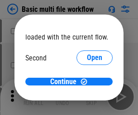
click at [87, 82] on span "Open" at bounding box center [94, 85] width 15 height 7
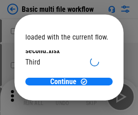
scroll to position [26, 0]
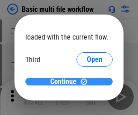
click at [66, 82] on span "Continue" at bounding box center [63, 81] width 26 height 7
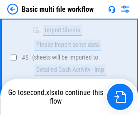
scroll to position [315, 0]
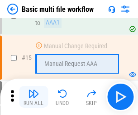
click at [34, 96] on img "button" at bounding box center [33, 93] width 11 height 11
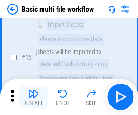
click at [34, 96] on img "button" at bounding box center [33, 93] width 11 height 11
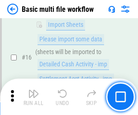
scroll to position [603, 0]
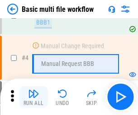
click at [34, 96] on img "button" at bounding box center [33, 93] width 11 height 11
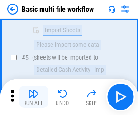
click at [34, 96] on img "button" at bounding box center [33, 93] width 11 height 11
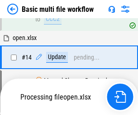
scroll to position [539, 0]
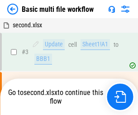
scroll to position [37, 0]
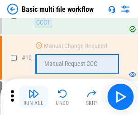
click at [34, 96] on img "button" at bounding box center [33, 93] width 11 height 11
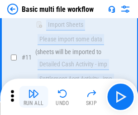
click at [34, 96] on img "button" at bounding box center [33, 93] width 11 height 11
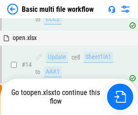
scroll to position [474, 0]
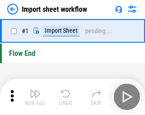
click at [34, 96] on img "button" at bounding box center [35, 93] width 11 height 11
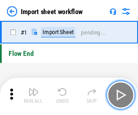
scroll to position [3, 0]
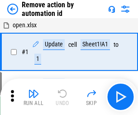
scroll to position [34, 0]
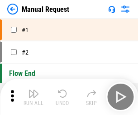
click at [34, 96] on img "button" at bounding box center [33, 93] width 11 height 11
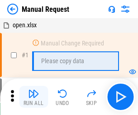
click at [34, 96] on img "button" at bounding box center [33, 93] width 11 height 11
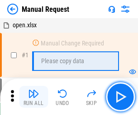
scroll to position [31, 0]
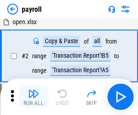
click at [34, 96] on img "button" at bounding box center [33, 93] width 11 height 11
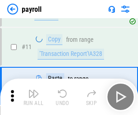
scroll to position [112, 0]
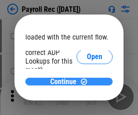
click at [66, 81] on span "Continue" at bounding box center [63, 81] width 26 height 7
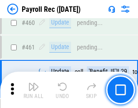
scroll to position [4827, 0]
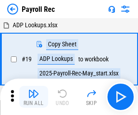
click at [34, 96] on img "button" at bounding box center [33, 93] width 11 height 11
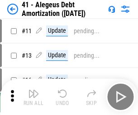
click at [34, 96] on img "button" at bounding box center [33, 93] width 11 height 11
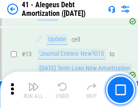
scroll to position [112, 0]
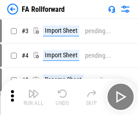
click at [34, 90] on img "button" at bounding box center [33, 93] width 11 height 11
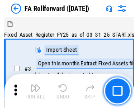
scroll to position [14, 0]
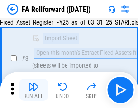
click at [34, 90] on img "button" at bounding box center [33, 86] width 11 height 11
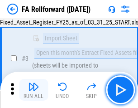
scroll to position [83, 0]
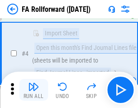
click at [34, 90] on img "button" at bounding box center [33, 86] width 11 height 11
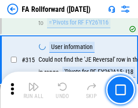
scroll to position [4310, 0]
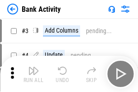
click at [34, 74] on img "button" at bounding box center [33, 70] width 11 height 11
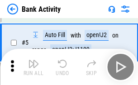
scroll to position [48, 0]
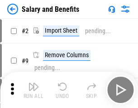
click at [34, 90] on img "button" at bounding box center [33, 86] width 11 height 11
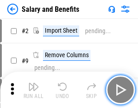
scroll to position [12, 0]
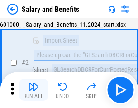
click at [34, 90] on img "button" at bounding box center [33, 86] width 11 height 11
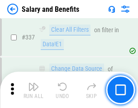
scroll to position [4241, 0]
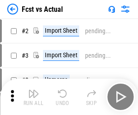
click at [34, 90] on img "button" at bounding box center [33, 93] width 11 height 11
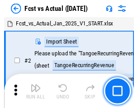
scroll to position [12, 0]
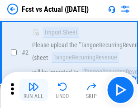
click at [34, 90] on img "button" at bounding box center [33, 86] width 11 height 11
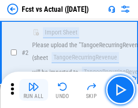
scroll to position [85, 0]
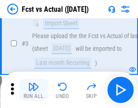
click at [34, 90] on img "button" at bounding box center [33, 86] width 11 height 11
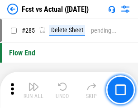
scroll to position [4287, 0]
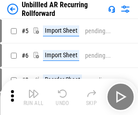
click at [34, 90] on img "button" at bounding box center [33, 93] width 11 height 11
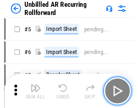
scroll to position [19, 0]
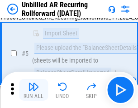
click at [34, 90] on img "button" at bounding box center [33, 86] width 11 height 11
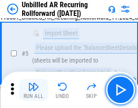
scroll to position [85, 0]
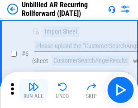
click at [34, 90] on img "button" at bounding box center [33, 86] width 11 height 11
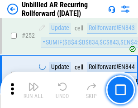
scroll to position [3077, 0]
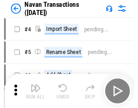
scroll to position [14, 0]
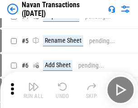
click at [34, 90] on img "button" at bounding box center [33, 86] width 11 height 11
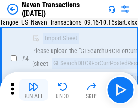
click at [34, 90] on img "button" at bounding box center [33, 86] width 11 height 11
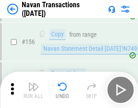
scroll to position [2937, 0]
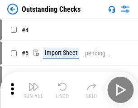
click at [34, 90] on img "button" at bounding box center [33, 86] width 11 height 11
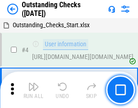
scroll to position [38, 0]
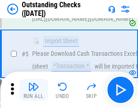
click at [34, 90] on img "button" at bounding box center [33, 86] width 11 height 11
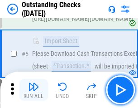
scroll to position [95, 0]
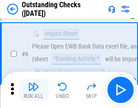
click at [34, 90] on img "button" at bounding box center [33, 86] width 11 height 11
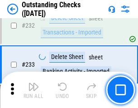
scroll to position [2750, 0]
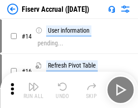
click at [34, 90] on img "button" at bounding box center [33, 86] width 11 height 11
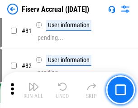
scroll to position [1190, 0]
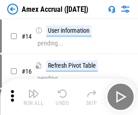
click at [34, 90] on img "button" at bounding box center [33, 93] width 11 height 11
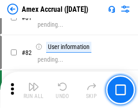
scroll to position [1176, 0]
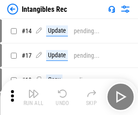
click at [34, 96] on img "button" at bounding box center [33, 93] width 11 height 11
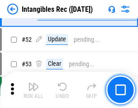
scroll to position [353, 0]
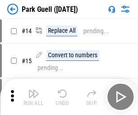
click at [34, 90] on img "button" at bounding box center [33, 93] width 11 height 11
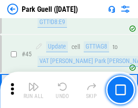
scroll to position [1133, 0]
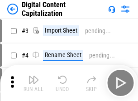
click at [34, 76] on img "button" at bounding box center [33, 79] width 11 height 11
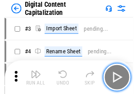
scroll to position [26, 0]
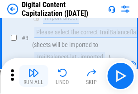
click at [34, 76] on img "button" at bounding box center [33, 72] width 11 height 11
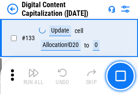
scroll to position [961, 0]
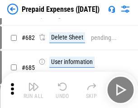
click at [34, 90] on img "button" at bounding box center [33, 86] width 11 height 11
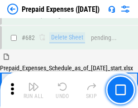
scroll to position [2437, 0]
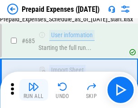
click at [34, 90] on img "button" at bounding box center [33, 86] width 11 height 11
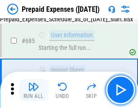
scroll to position [2490, 0]
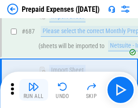
click at [34, 90] on img "button" at bounding box center [33, 86] width 11 height 11
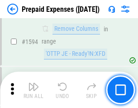
scroll to position [8819, 0]
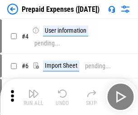
click at [34, 96] on img "button" at bounding box center [33, 93] width 11 height 11
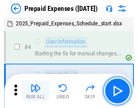
scroll to position [40, 0]
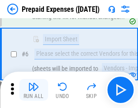
click at [34, 90] on img "button" at bounding box center [33, 86] width 11 height 11
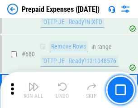
scroll to position [3154, 0]
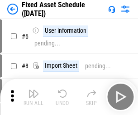
click at [34, 96] on img "button" at bounding box center [33, 93] width 11 height 11
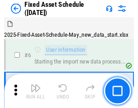
scroll to position [49, 0]
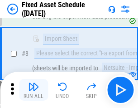
click at [34, 90] on img "button" at bounding box center [33, 86] width 11 height 11
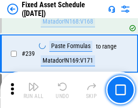
scroll to position [2806, 0]
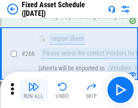
click at [34, 90] on img "button" at bounding box center [33, 86] width 11 height 11
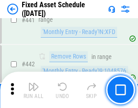
scroll to position [4049, 0]
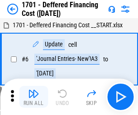
click at [34, 96] on img "button" at bounding box center [33, 93] width 11 height 11
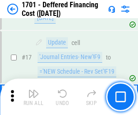
scroll to position [109, 0]
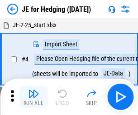
click at [34, 90] on img "button" at bounding box center [33, 93] width 11 height 11
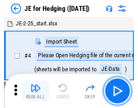
scroll to position [1, 0]
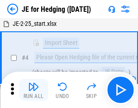
click at [34, 90] on img "button" at bounding box center [33, 86] width 11 height 11
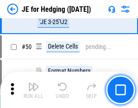
scroll to position [587, 0]
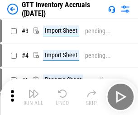
click at [34, 90] on img "button" at bounding box center [33, 93] width 11 height 11
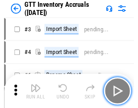
scroll to position [1, 0]
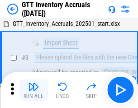
click at [34, 90] on img "button" at bounding box center [33, 86] width 11 height 11
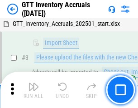
scroll to position [58, 0]
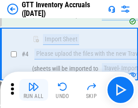
click at [34, 90] on img "button" at bounding box center [33, 86] width 11 height 11
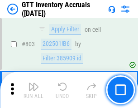
scroll to position [6875, 0]
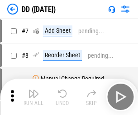
click at [34, 96] on img "button" at bounding box center [33, 93] width 11 height 11
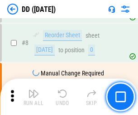
scroll to position [87, 0]
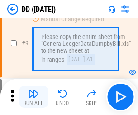
click at [34, 96] on img "button" at bounding box center [33, 93] width 11 height 11
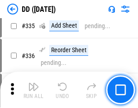
scroll to position [4053, 0]
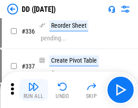
click at [34, 90] on img "button" at bounding box center [33, 86] width 11 height 11
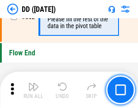
scroll to position [4335, 0]
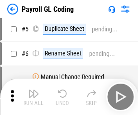
click at [34, 96] on img "button" at bounding box center [33, 93] width 11 height 11
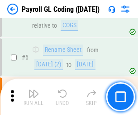
scroll to position [109, 0]
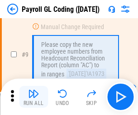
click at [34, 96] on img "button" at bounding box center [33, 93] width 11 height 11
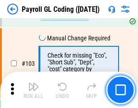
scroll to position [2125, 0]
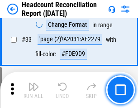
scroll to position [834, 0]
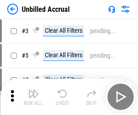
click at [34, 96] on img "button" at bounding box center [33, 93] width 11 height 11
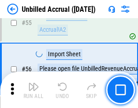
scroll to position [946, 0]
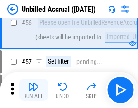
click at [34, 90] on img "button" at bounding box center [33, 86] width 11 height 11
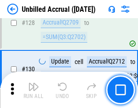
scroll to position [2698, 0]
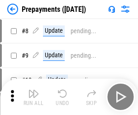
click at [34, 96] on img "button" at bounding box center [33, 93] width 11 height 11
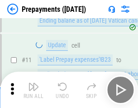
scroll to position [57, 0]
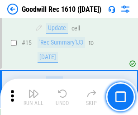
scroll to position [155, 0]
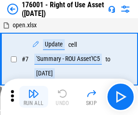
click at [34, 96] on img "button" at bounding box center [33, 93] width 11 height 11
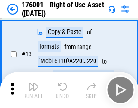
scroll to position [58, 0]
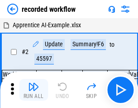
click at [34, 90] on img "button" at bounding box center [33, 86] width 11 height 11
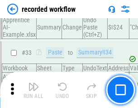
scroll to position [2831, 0]
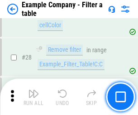
scroll to position [829, 0]
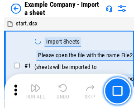
scroll to position [14, 0]
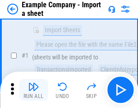
click at [34, 90] on img "button" at bounding box center [33, 86] width 11 height 11
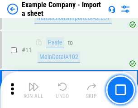
scroll to position [200, 0]
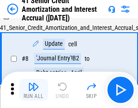
click at [34, 90] on img "button" at bounding box center [33, 86] width 11 height 11
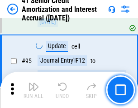
scroll to position [717, 0]
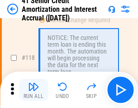
click at [34, 90] on img "button" at bounding box center [33, 86] width 11 height 11
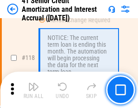
scroll to position [855, 0]
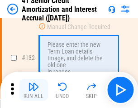
click at [34, 90] on img "button" at bounding box center [33, 86] width 11 height 11
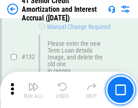
scroll to position [947, 0]
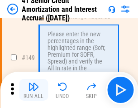
click at [34, 90] on img "button" at bounding box center [33, 86] width 11 height 11
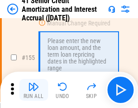
click at [34, 90] on img "button" at bounding box center [33, 86] width 11 height 11
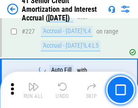
scroll to position [2029, 0]
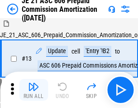
click at [34, 90] on img "button" at bounding box center [33, 86] width 11 height 11
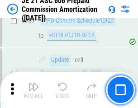
scroll to position [1667, 0]
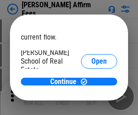
click at [91, 105] on span "Open" at bounding box center [98, 108] width 15 height 7
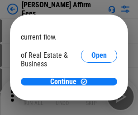
click at [91, 95] on span "Open" at bounding box center [98, 98] width 15 height 7
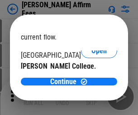
click at [91, 85] on span "Open" at bounding box center [98, 88] width 15 height 7
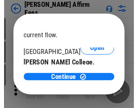
scroll to position [142, 0]
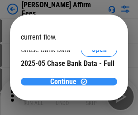
click at [66, 81] on span "Continue" at bounding box center [63, 81] width 26 height 7
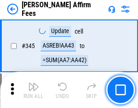
scroll to position [2058, 0]
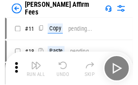
scroll to position [9, 0]
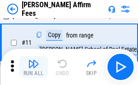
click at [34, 67] on img "button" at bounding box center [33, 63] width 11 height 11
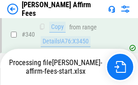
scroll to position [2024, 0]
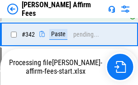
scroll to position [2070, 0]
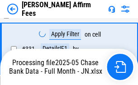
scroll to position [1985, 0]
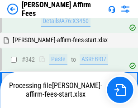
scroll to position [2012, 0]
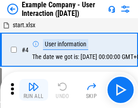
click at [34, 90] on img "button" at bounding box center [33, 86] width 11 height 11
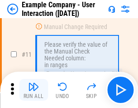
click at [34, 90] on img "button" at bounding box center [33, 86] width 11 height 11
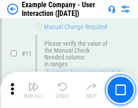
scroll to position [196, 0]
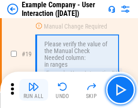
click at [34, 90] on img "button" at bounding box center [33, 86] width 11 height 11
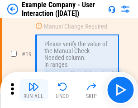
click at [34, 90] on img "button" at bounding box center [33, 86] width 11 height 11
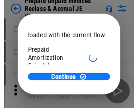
scroll to position [54, 0]
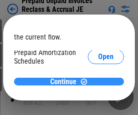
click at [66, 81] on span "Continue" at bounding box center [63, 81] width 26 height 7
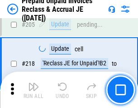
scroll to position [1174, 0]
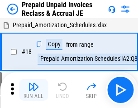
click at [34, 90] on img "button" at bounding box center [33, 86] width 11 height 11
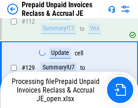
scroll to position [739, 0]
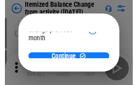
scroll to position [66, 0]
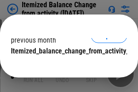
click at [66, 66] on span "Continue" at bounding box center [63, 69] width 26 height 7
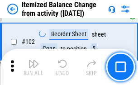
scroll to position [1515, 0]
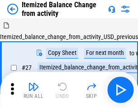
scroll to position [14, 0]
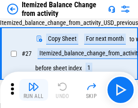
click at [34, 90] on img "button" at bounding box center [33, 86] width 11 height 11
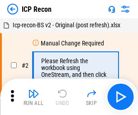
scroll to position [4, 0]
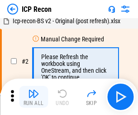
click at [34, 96] on img "button" at bounding box center [33, 93] width 11 height 11
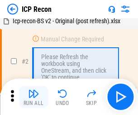
click at [34, 96] on img "button" at bounding box center [33, 93] width 11 height 11
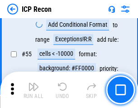
scroll to position [789, 0]
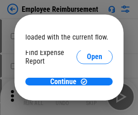
click at [87, 105] on span "Open" at bounding box center [94, 108] width 15 height 7
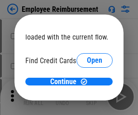
scroll to position [53, 0]
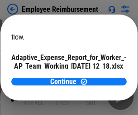
click at [101, 76] on span "Open" at bounding box center [108, 79] width 15 height 7
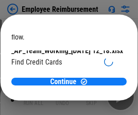
scroll to position [94, 0]
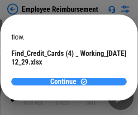
click at [66, 81] on span "Continue" at bounding box center [63, 81] width 26 height 7
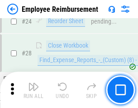
scroll to position [423, 0]
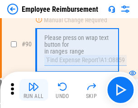
click at [34, 90] on img "button" at bounding box center [33, 86] width 11 height 11
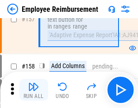
click at [34, 90] on img "button" at bounding box center [33, 86] width 11 height 11
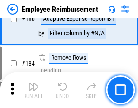
scroll to position [2302, 0]
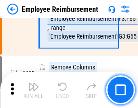
click at [34, 90] on img "button" at bounding box center [33, 86] width 11 height 11
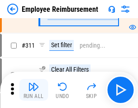
click at [34, 90] on img "button" at bounding box center [33, 86] width 11 height 11
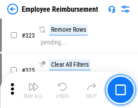
scroll to position [4655, 0]
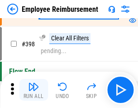
click at [34, 90] on img "button" at bounding box center [33, 86] width 11 height 11
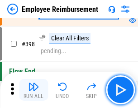
click at [34, 90] on img "button" at bounding box center [33, 86] width 11 height 11
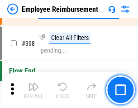
click at [34, 90] on img "button" at bounding box center [33, 86] width 11 height 11
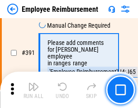
scroll to position [5499, 0]
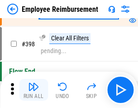
click at [34, 90] on img "button" at bounding box center [33, 86] width 11 height 11
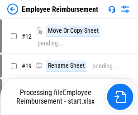
scroll to position [31, 0]
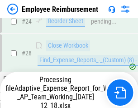
scroll to position [423, 0]
